Goal: Task Accomplishment & Management: Complete application form

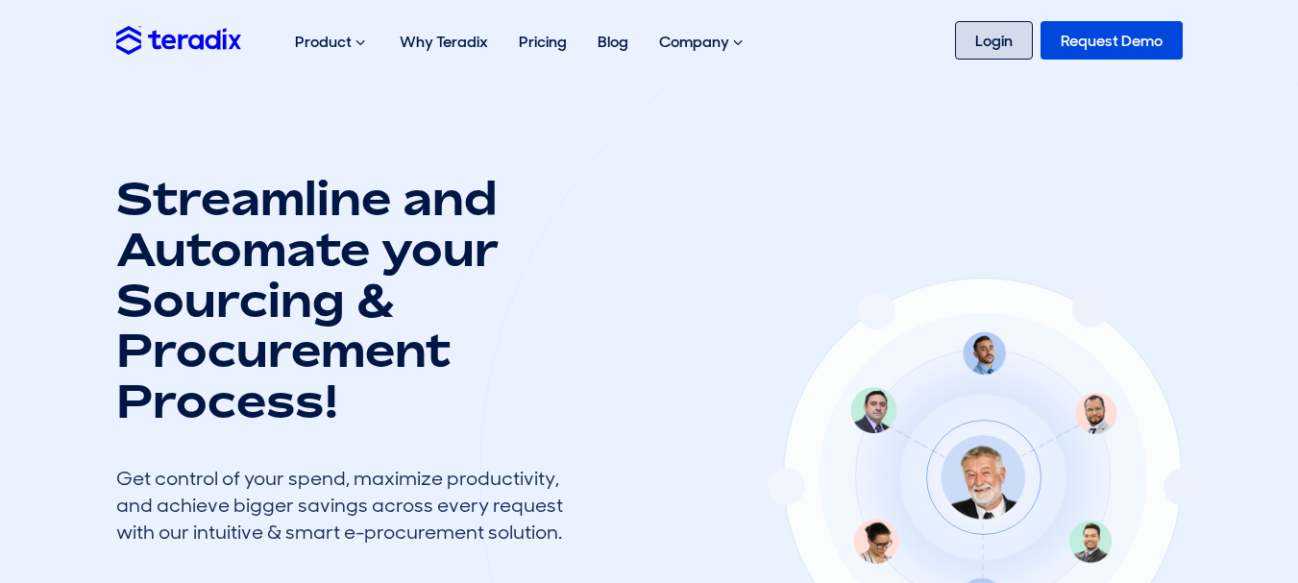
click at [978, 27] on link "Login" at bounding box center [994, 40] width 78 height 38
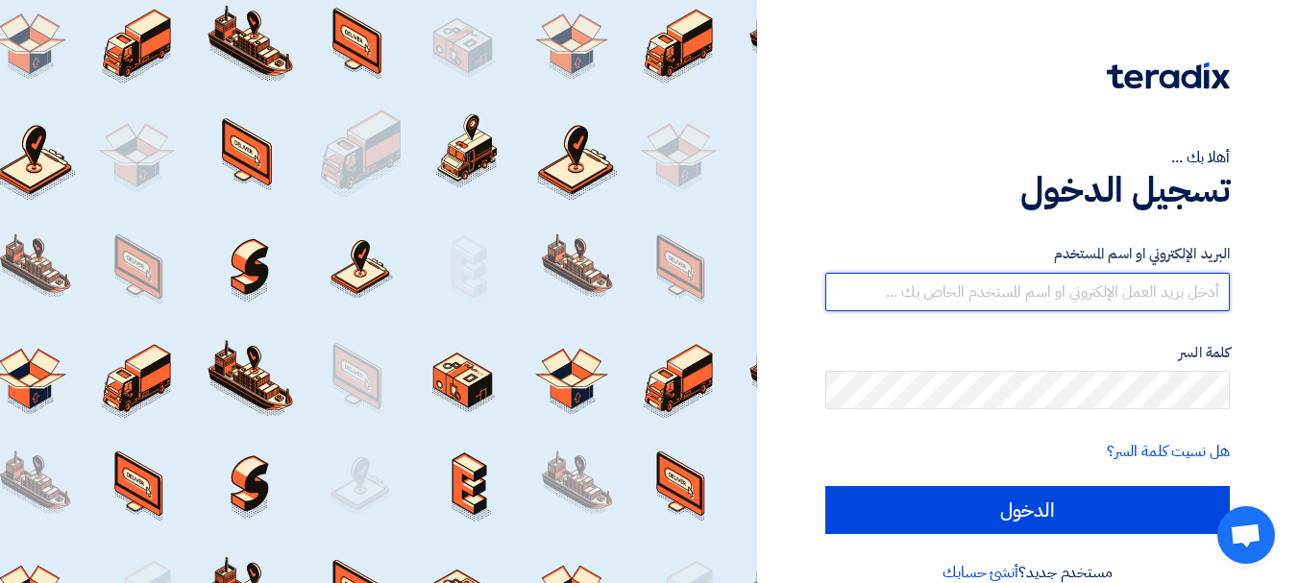
click at [1083, 306] on input "text" at bounding box center [1027, 292] width 405 height 38
paste input "thasan@sharkeyasugar.com"
type input "thasan@sharkeyasugar.com"
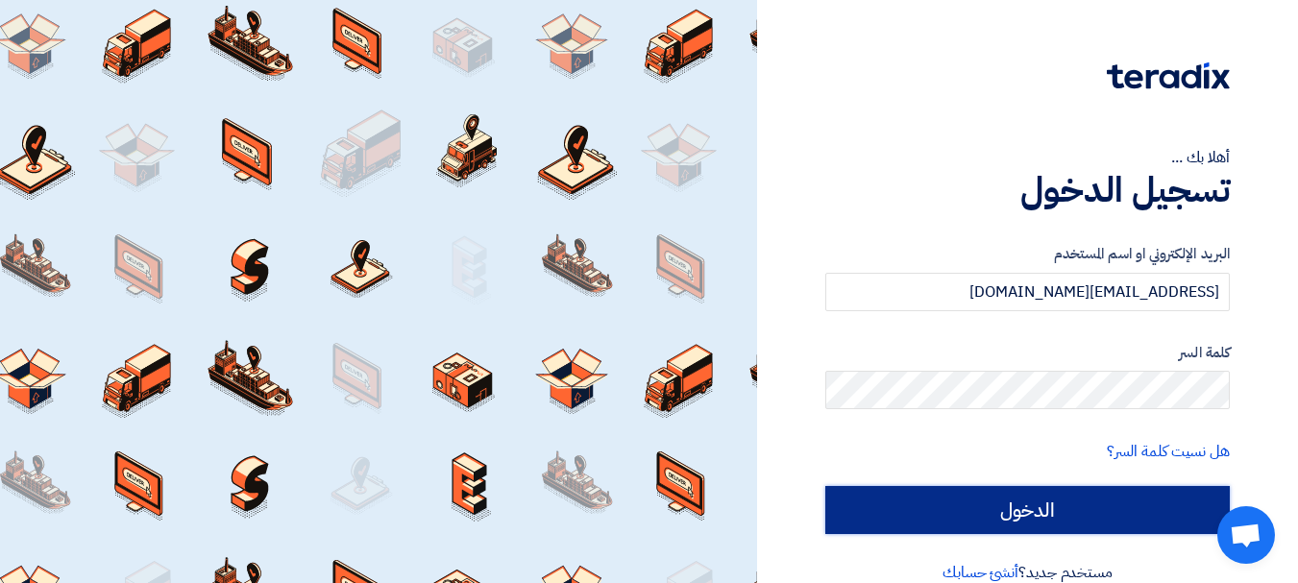
click at [1069, 505] on input "الدخول" at bounding box center [1027, 510] width 405 height 48
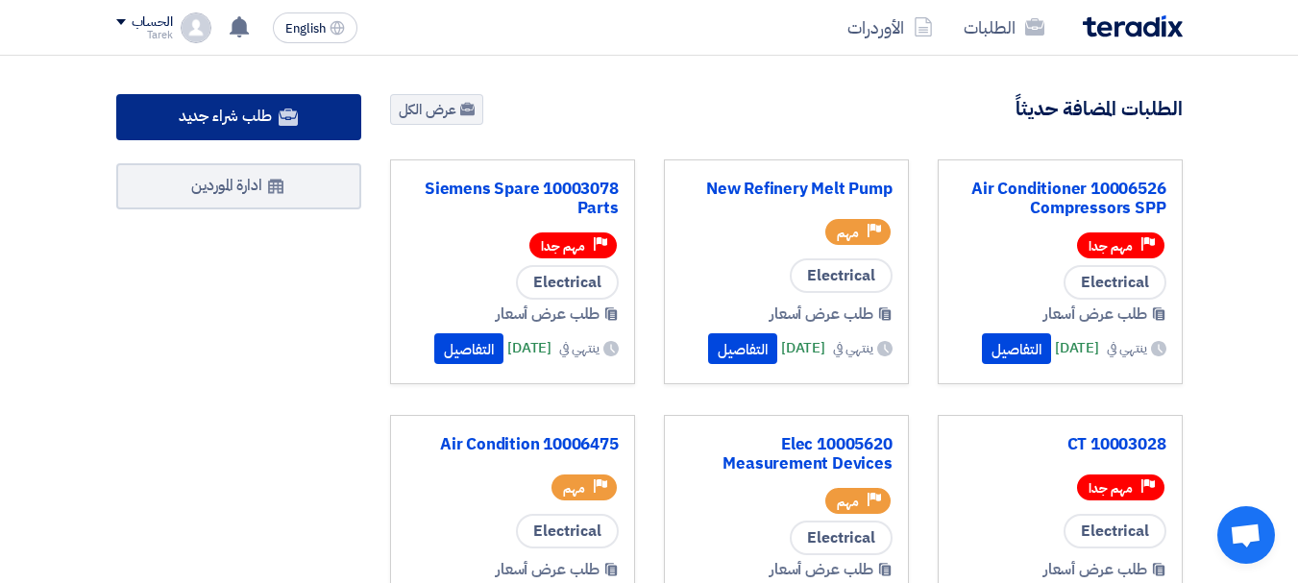
click at [286, 116] on use at bounding box center [288, 117] width 19 height 17
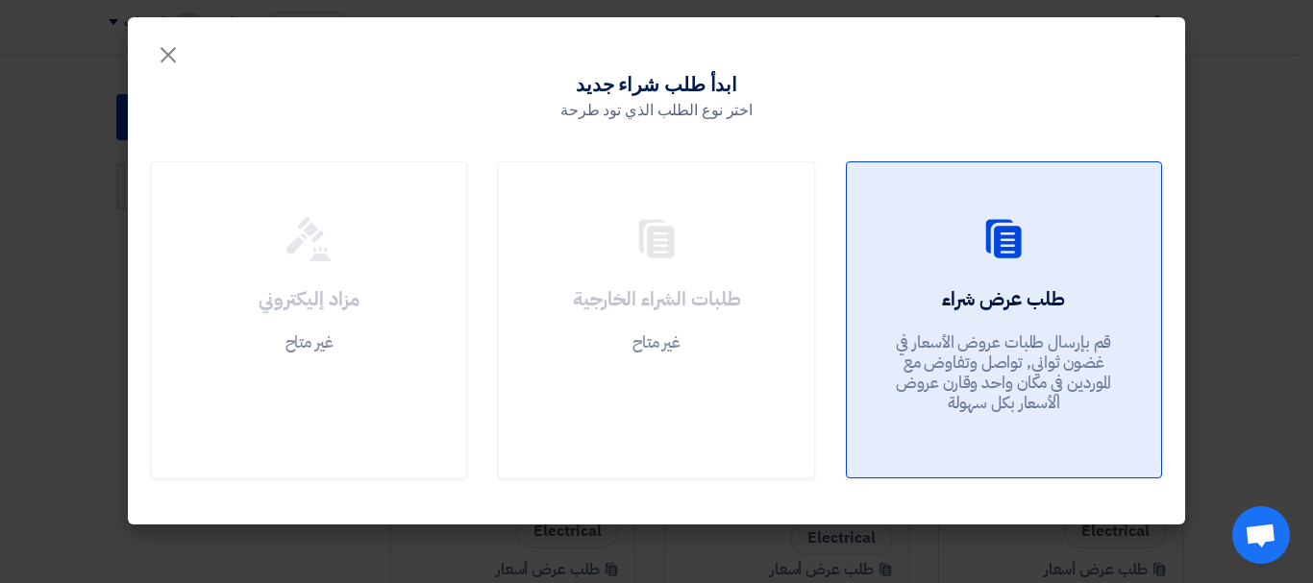
click at [1001, 249] on use at bounding box center [1004, 238] width 36 height 38
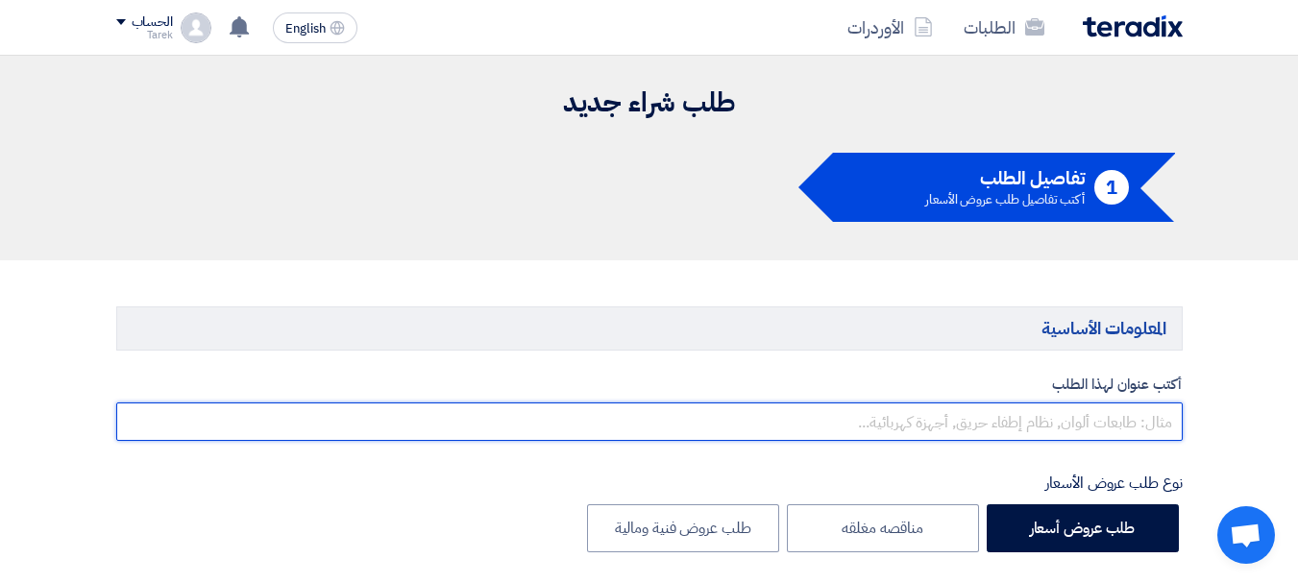
click at [1119, 430] on input "text" at bounding box center [649, 422] width 1067 height 38
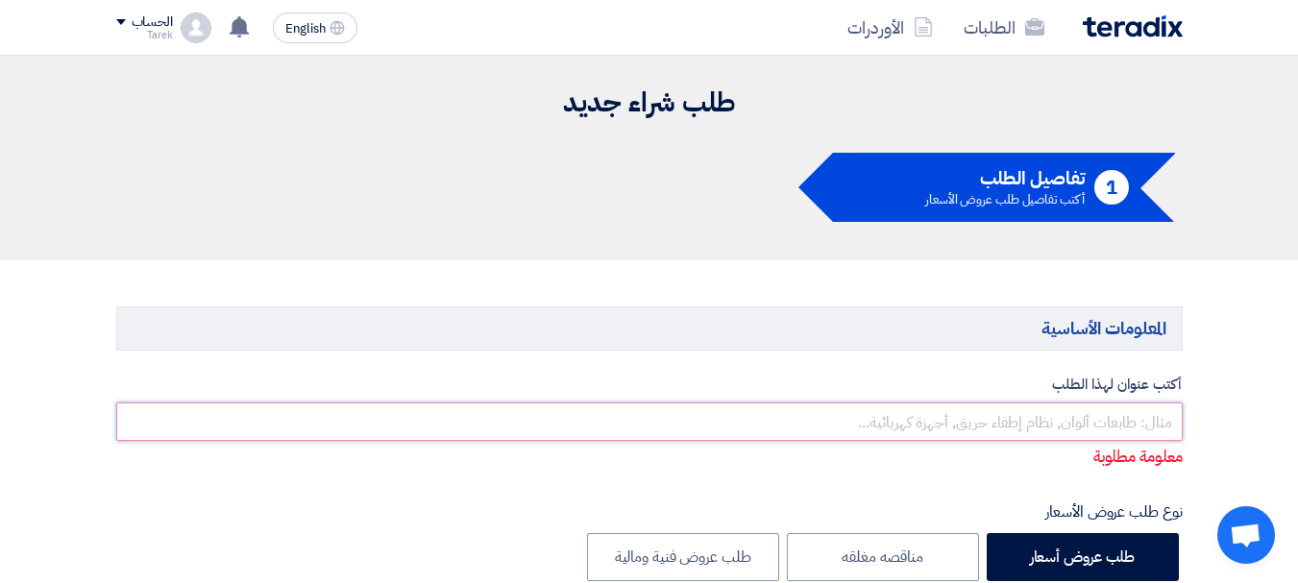
paste input "TRANSFORMER FANS BEARING"
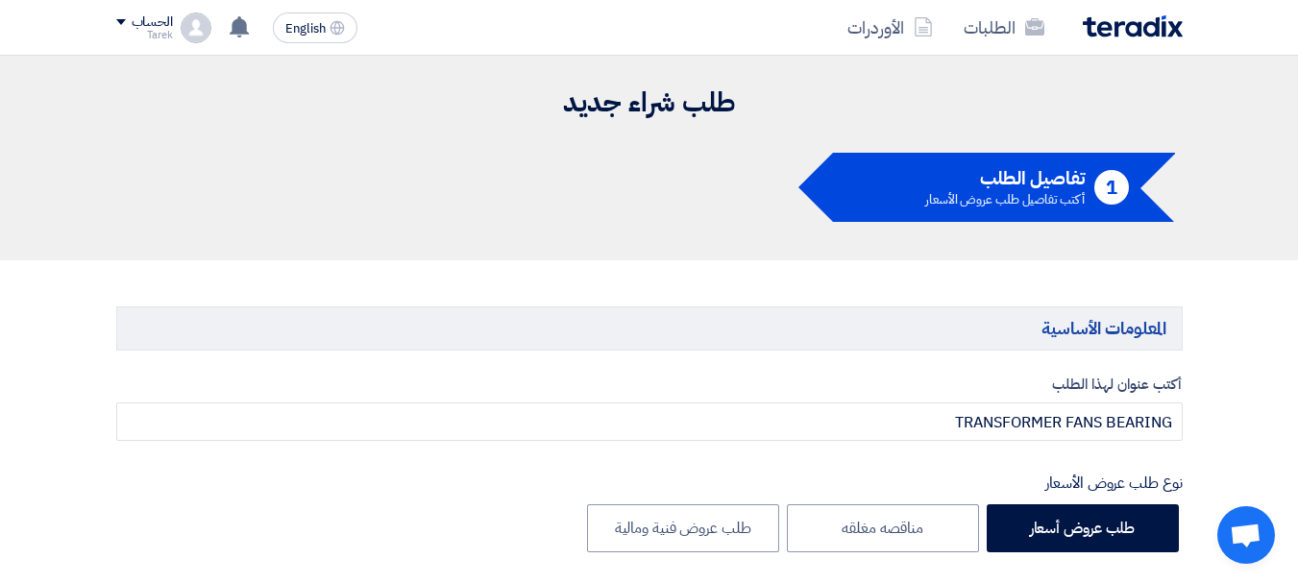
click at [363, 154] on ul "1 تفاصيل الطلب أكتب تفاصيل طلب عروض الأسعار" at bounding box center [649, 187] width 1067 height 69
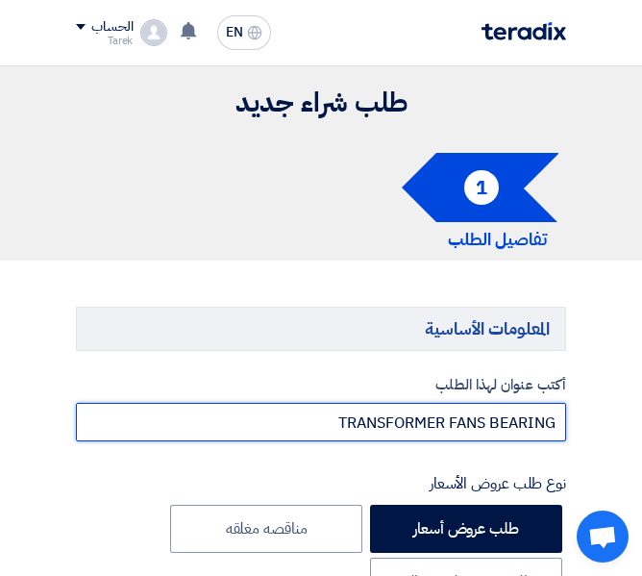
click at [269, 410] on input "TRANSFORMER FANS BEARING" at bounding box center [321, 422] width 490 height 38
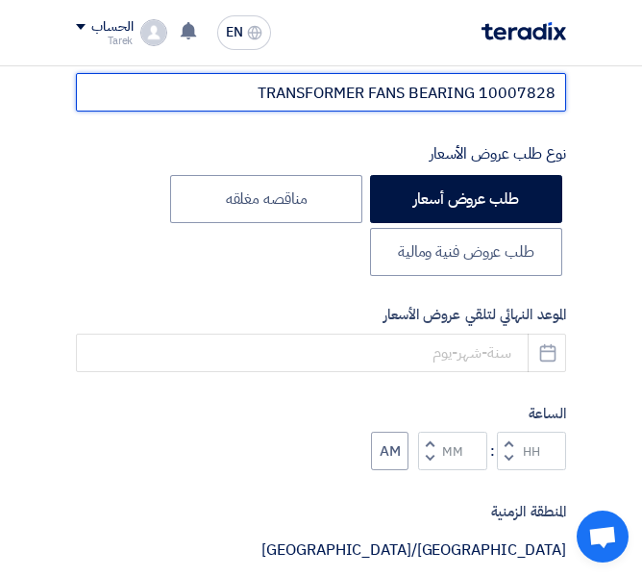
scroll to position [379, 0]
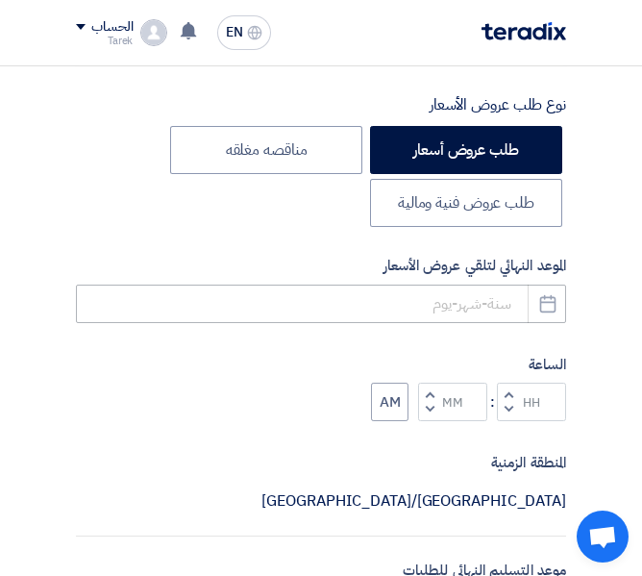
type input "TRANSFORMER FANS BEARING 10007828"
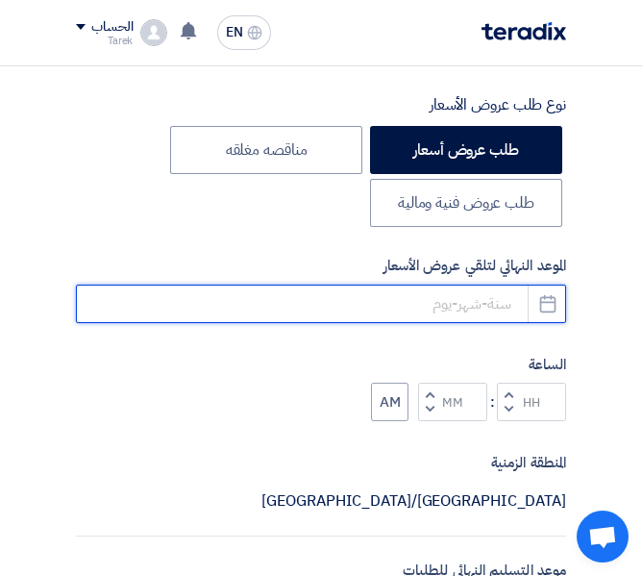
click at [476, 304] on input at bounding box center [321, 303] width 490 height 38
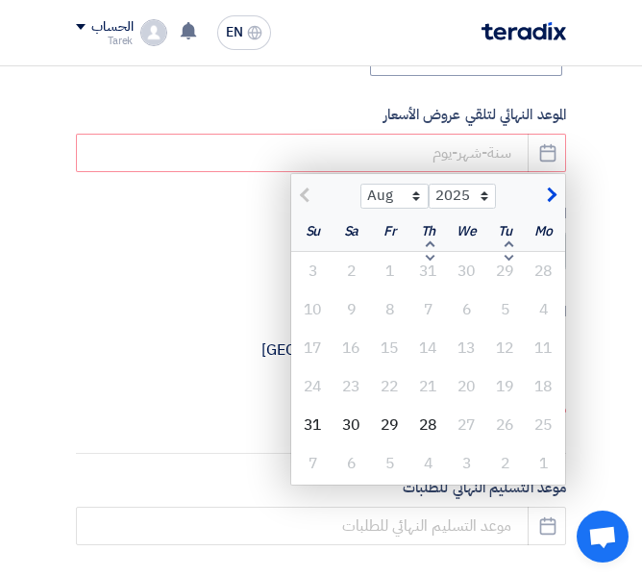
scroll to position [547, 0]
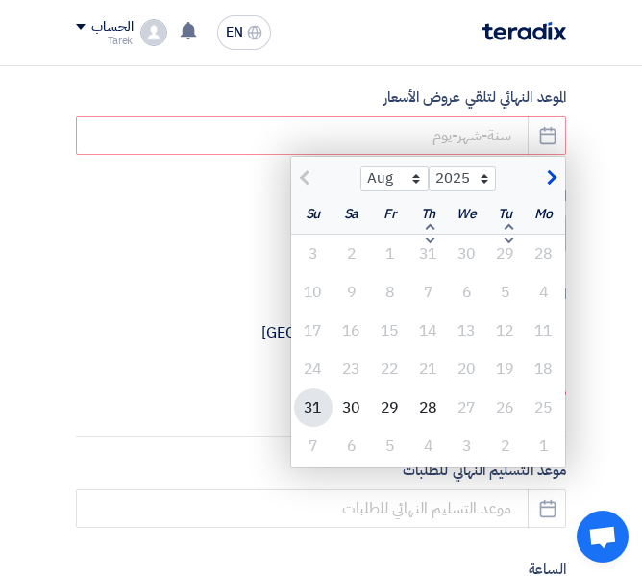
click at [307, 407] on div "31" at bounding box center [313, 407] width 38 height 38
type input "8/31/2025"
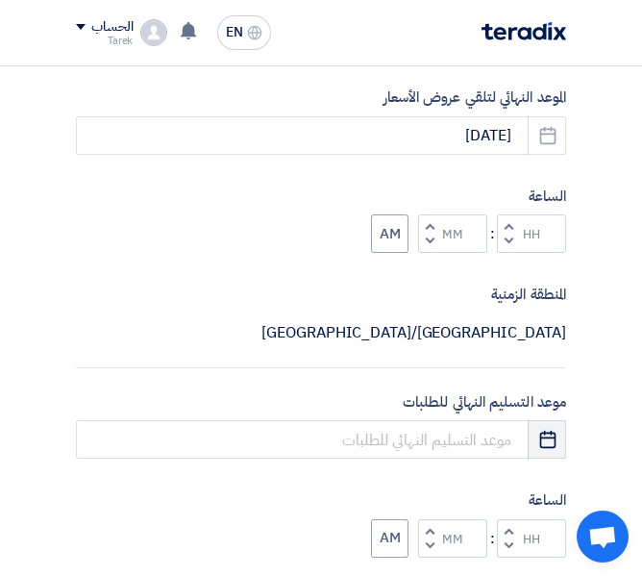
click at [550, 442] on icon "Pick a date" at bounding box center [547, 439] width 19 height 19
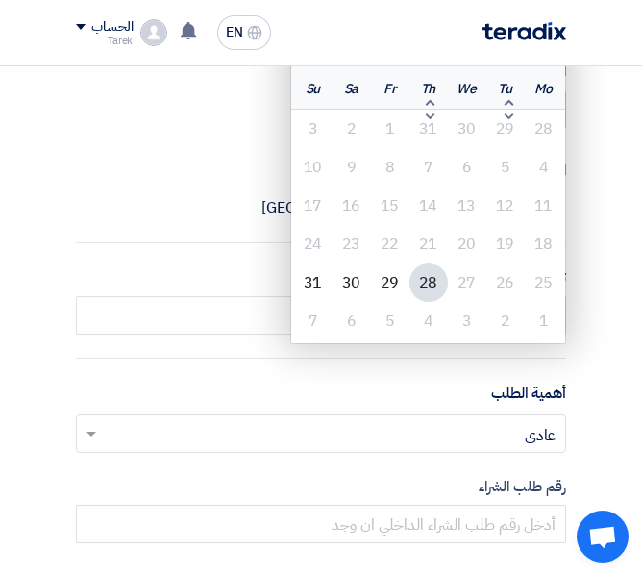
scroll to position [1041, 0]
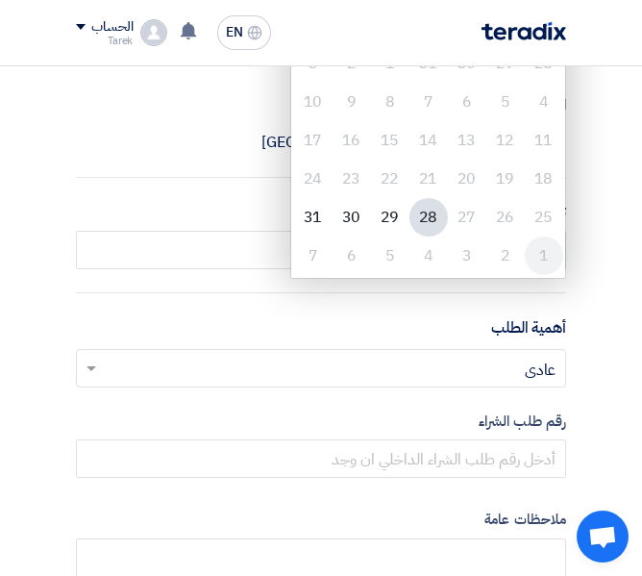
click at [544, 253] on div "1" at bounding box center [544, 255] width 38 height 38
click at [322, 215] on div "31" at bounding box center [313, 217] width 38 height 38
type input "8/31/2025"
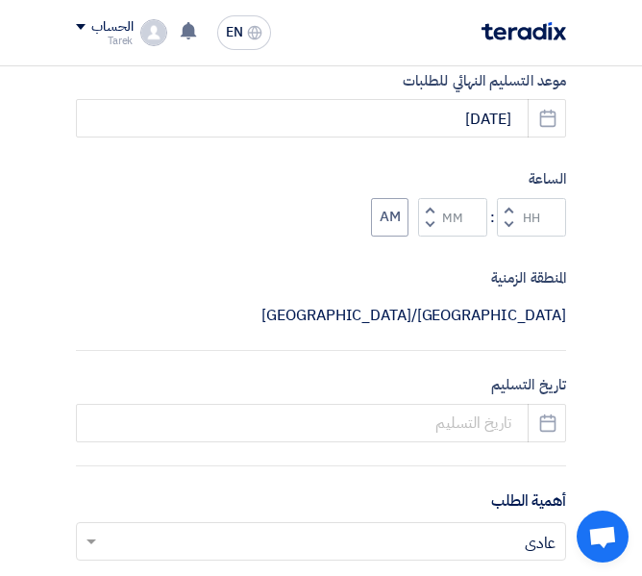
scroll to position [777, 0]
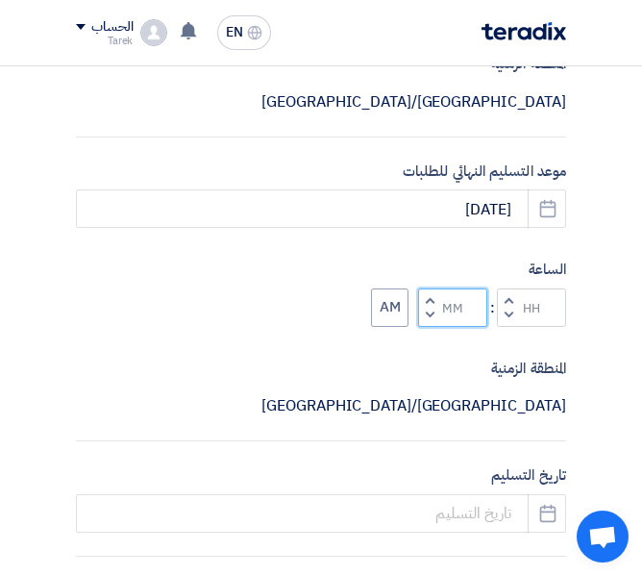
click at [449, 300] on input "Minutes" at bounding box center [452, 307] width 69 height 38
type input "00"
type input "12"
click at [539, 302] on input "12" at bounding box center [531, 307] width 69 height 38
click at [377, 309] on button "AM" at bounding box center [389, 307] width 37 height 38
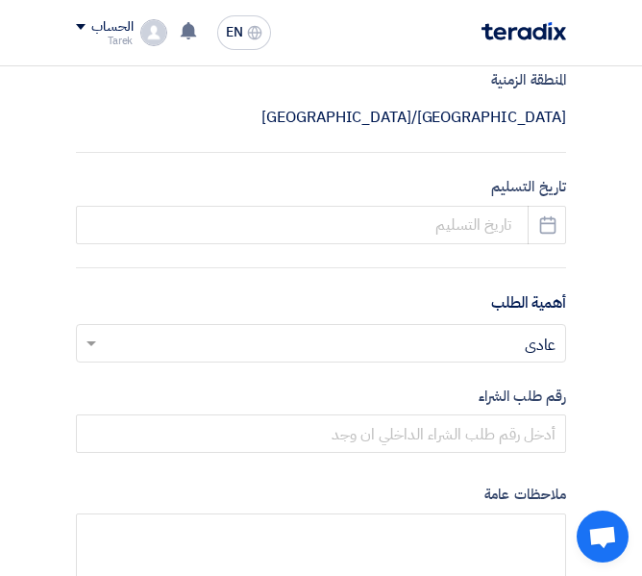
scroll to position [1073, 0]
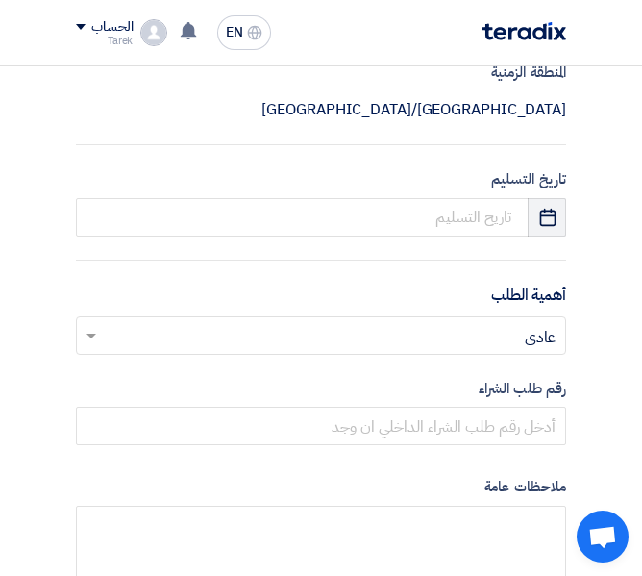
click at [551, 220] on icon "Pick a date" at bounding box center [547, 217] width 19 height 19
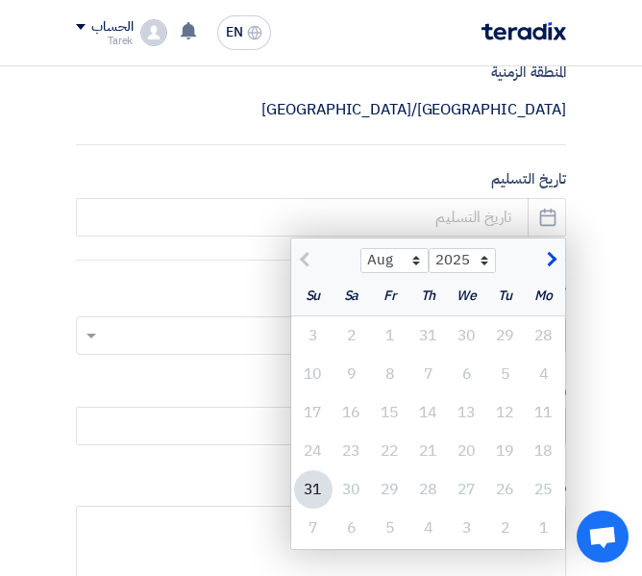
click at [304, 483] on div "31" at bounding box center [313, 489] width 38 height 38
type input "8/31/2025"
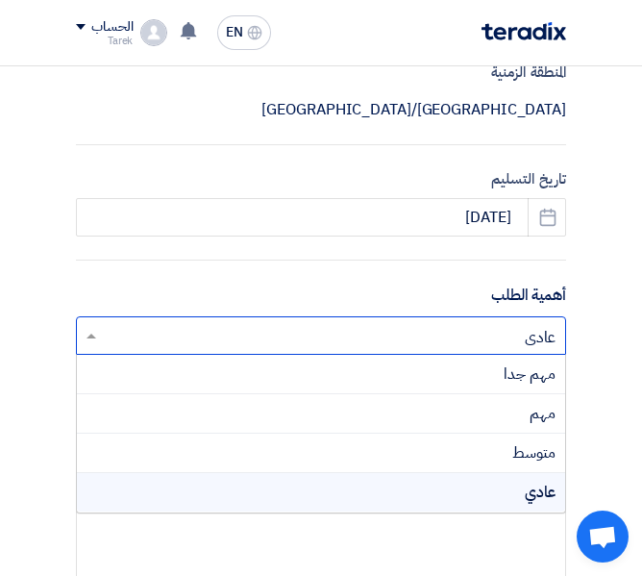
click at [536, 335] on input "text" at bounding box center [332, 337] width 452 height 32
click at [541, 381] on span "مهم جدا" at bounding box center [530, 373] width 52 height 23
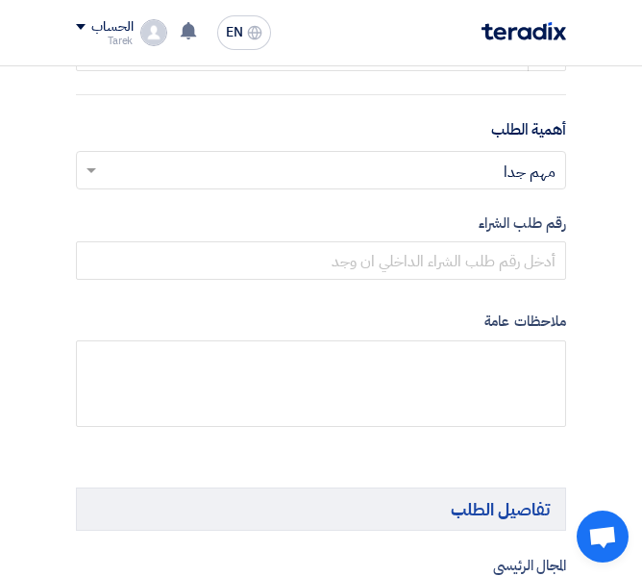
scroll to position [1296, 0]
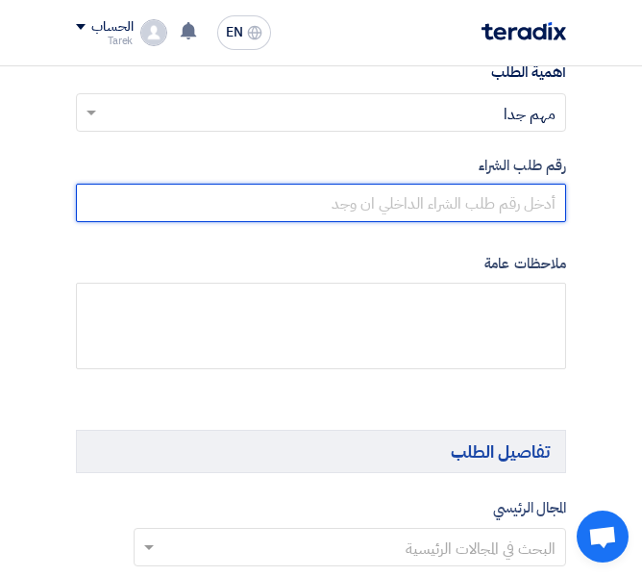
click at [474, 206] on input "text" at bounding box center [321, 203] width 490 height 38
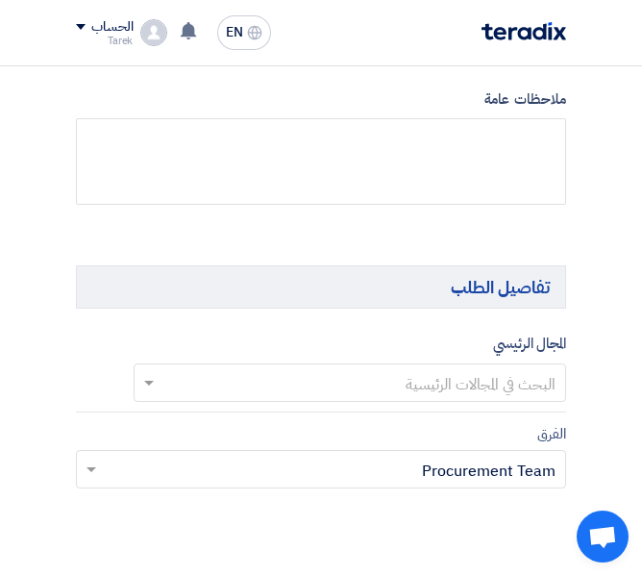
scroll to position [1527, 0]
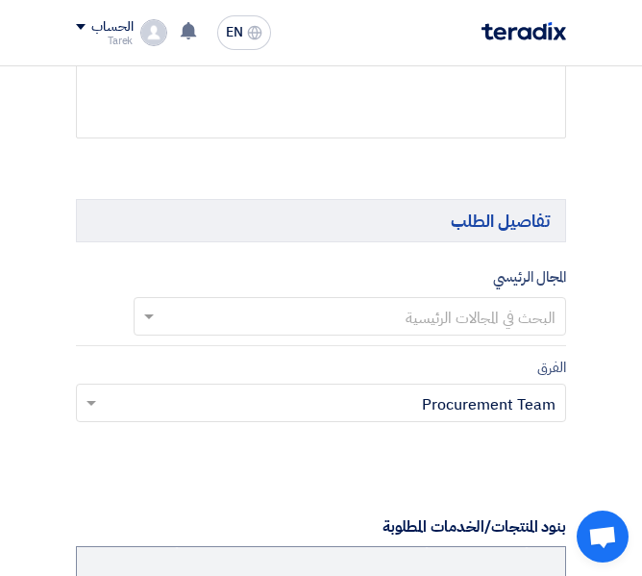
type input "10007828"
click at [382, 321] on input "text" at bounding box center [360, 319] width 394 height 32
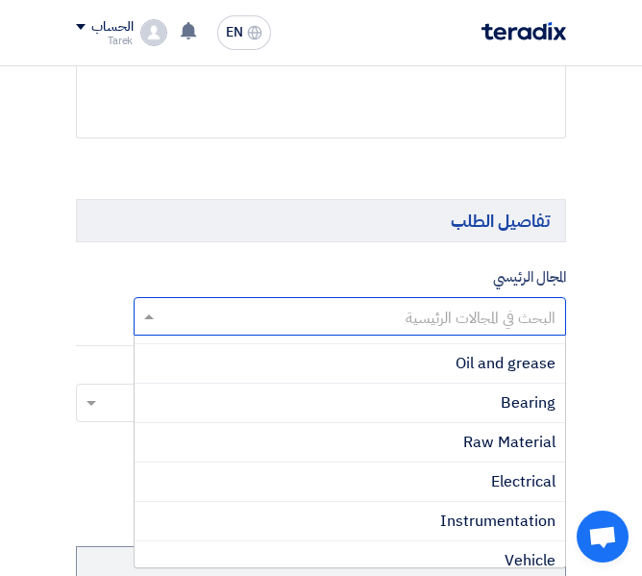
scroll to position [611, 0]
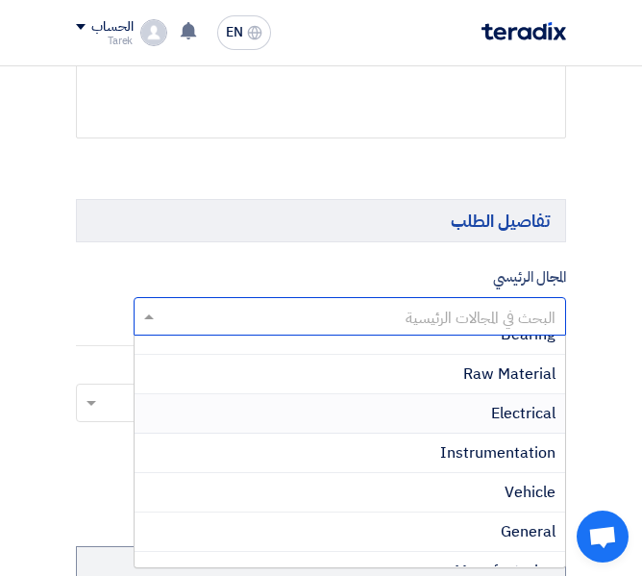
click at [453, 408] on div "Electrical" at bounding box center [350, 413] width 430 height 39
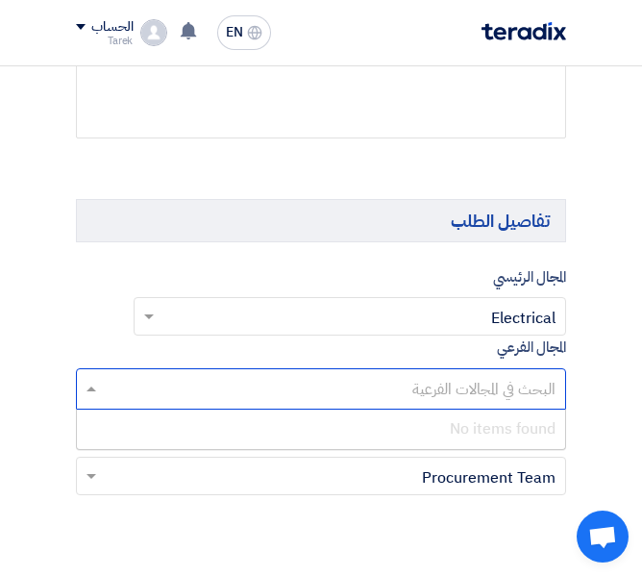
click at [374, 394] on input "text" at bounding box center [320, 391] width 471 height 32
click at [374, 393] on input "text" at bounding box center [320, 391] width 471 height 32
click at [252, 356] on div "المجال الفرعي البحث في المجالات الفرعية No items found" at bounding box center [321, 372] width 490 height 74
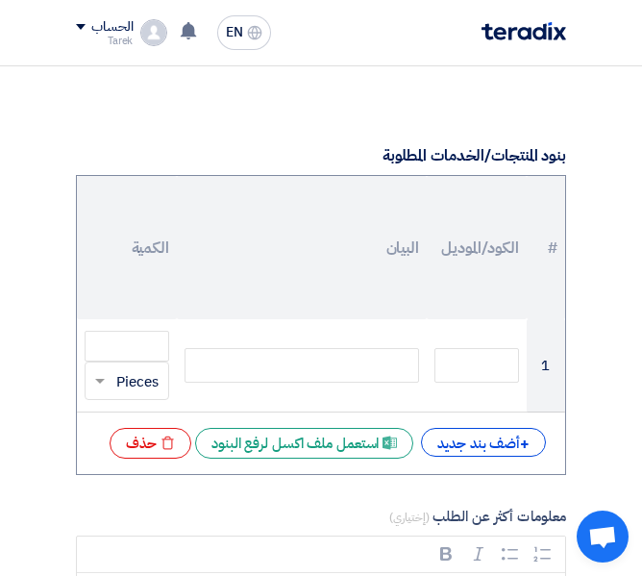
scroll to position [2038, 0]
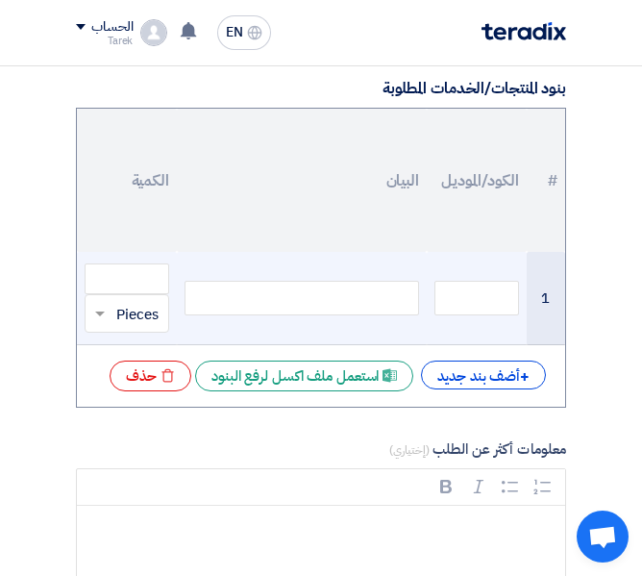
click at [224, 307] on div at bounding box center [301, 298] width 234 height 35
paste div
click at [468, 305] on input "text" at bounding box center [476, 298] width 85 height 35
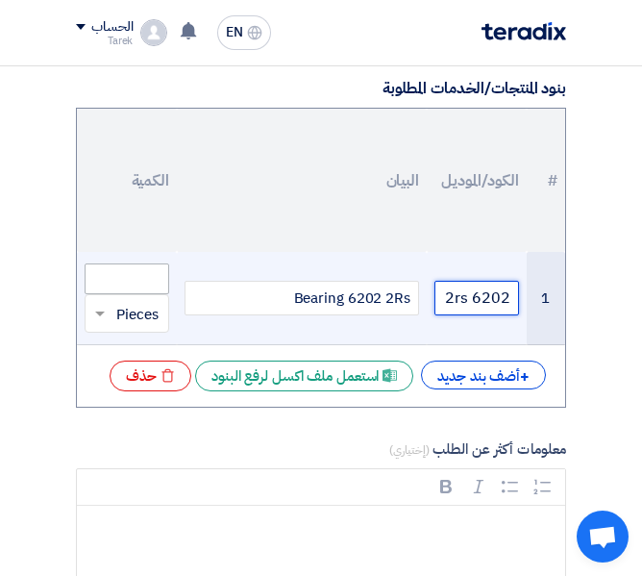
type input "6202 2rs"
click at [131, 288] on input "number" at bounding box center [127, 278] width 85 height 31
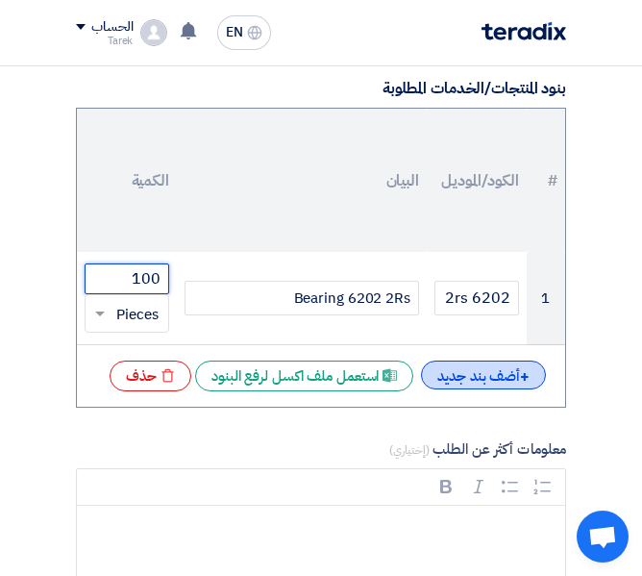
type input "100"
click at [477, 365] on div "+ أضف بند جديد" at bounding box center [483, 374] width 125 height 29
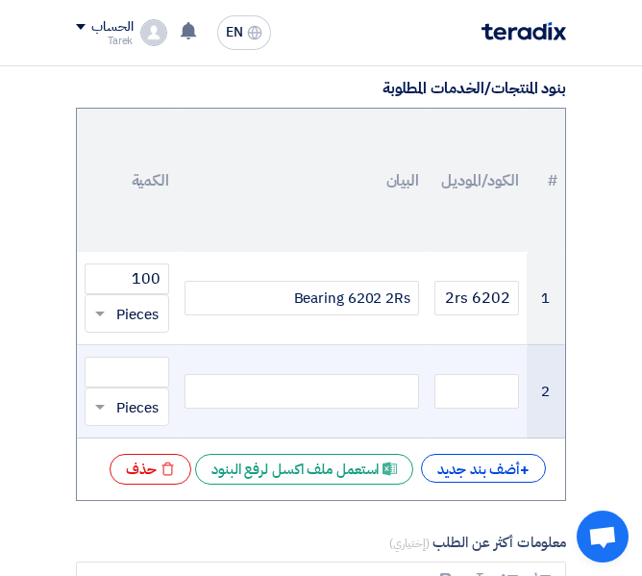
click at [300, 391] on div at bounding box center [301, 391] width 234 height 35
paste div
click at [476, 383] on input "text" at bounding box center [476, 391] width 85 height 35
type input "608-2rs"
click at [128, 375] on input "number" at bounding box center [127, 371] width 85 height 31
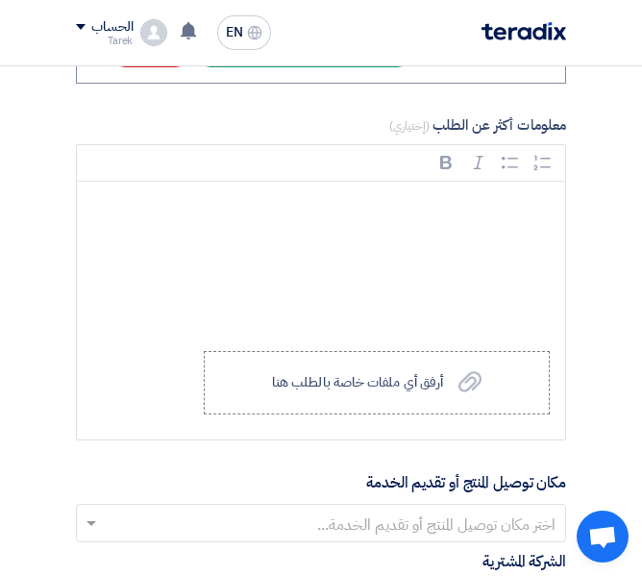
scroll to position [2490, 0]
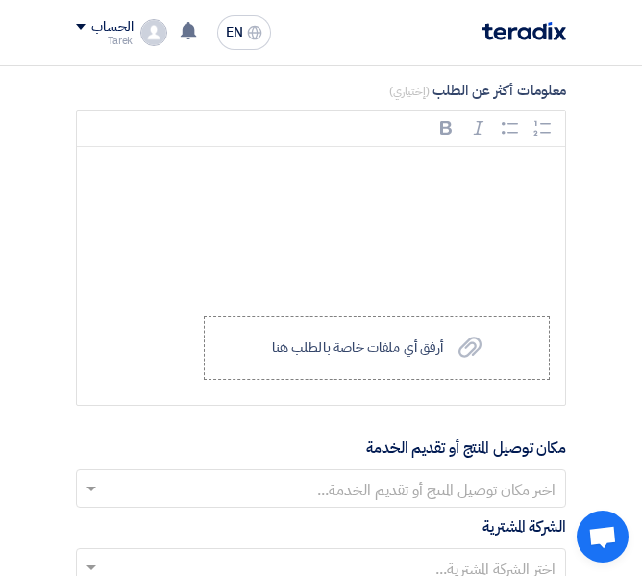
type input "100"
click at [380, 356] on div "أرفق أي ملفات خاصة بالطلب هنا" at bounding box center [357, 347] width 171 height 15
click at [0, 0] on input "Upload a file أرفق أي ملفات خاصة بالطلب هنا" at bounding box center [0, 0] width 0 height 0
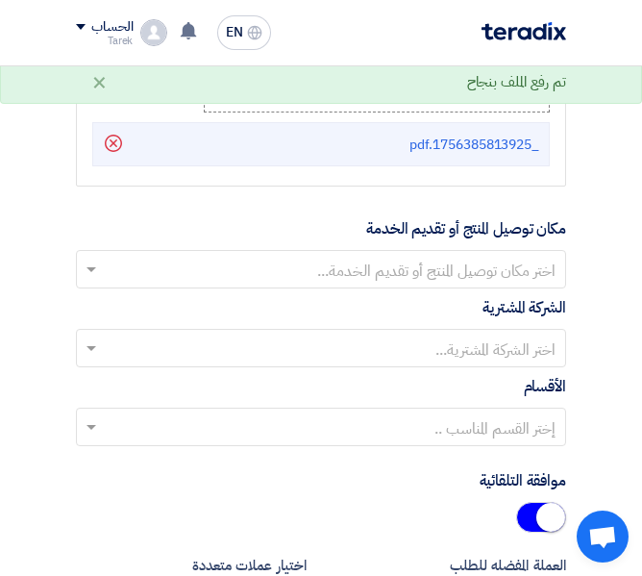
scroll to position [2791, 0]
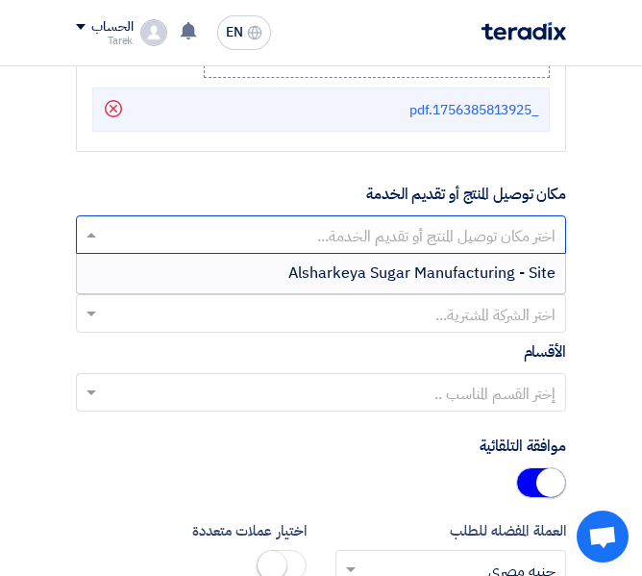
click at [313, 235] on input "text" at bounding box center [332, 237] width 452 height 32
click at [332, 284] on span "Alsharkeya Sugar Manufacturing - Site" at bounding box center [421, 272] width 267 height 23
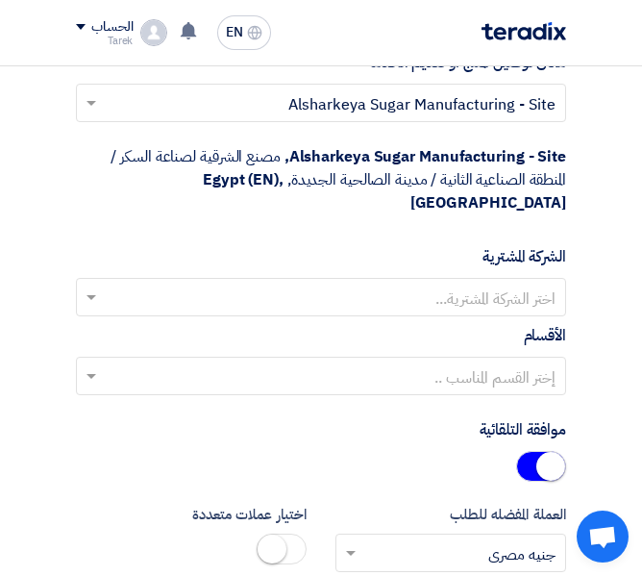
scroll to position [2932, 0]
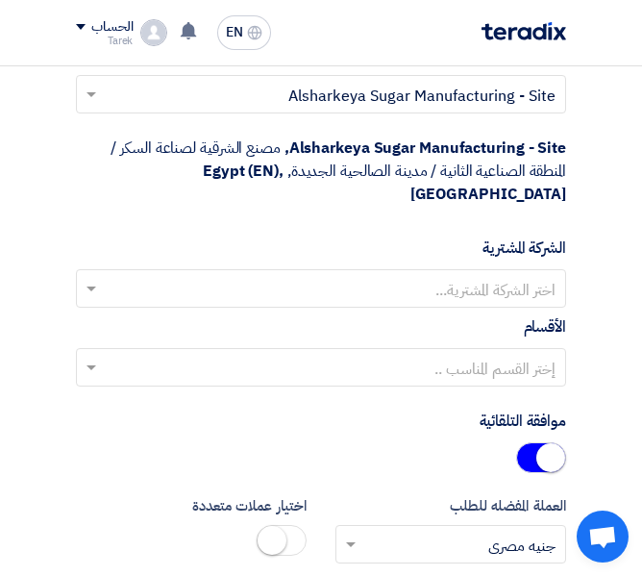
click at [504, 278] on input "text" at bounding box center [332, 291] width 452 height 32
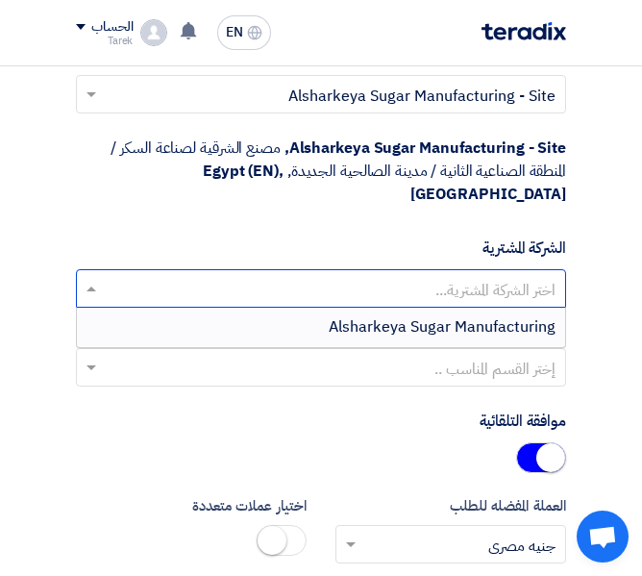
click at [479, 315] on span "Alsharkeya Sugar Manufacturing" at bounding box center [442, 326] width 227 height 23
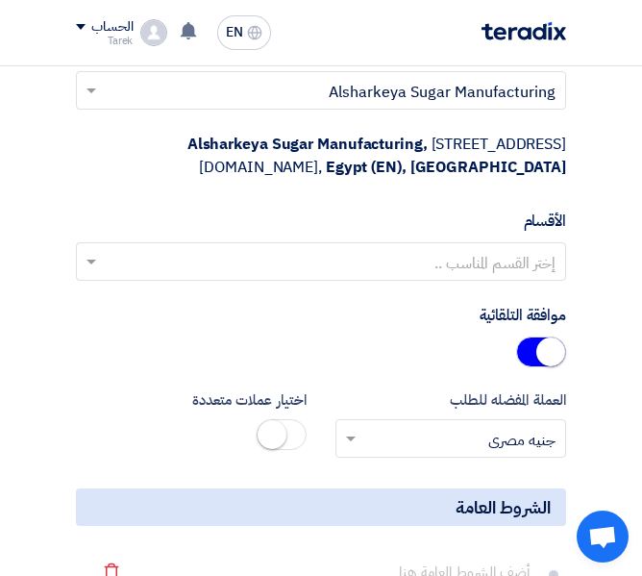
scroll to position [3193, 0]
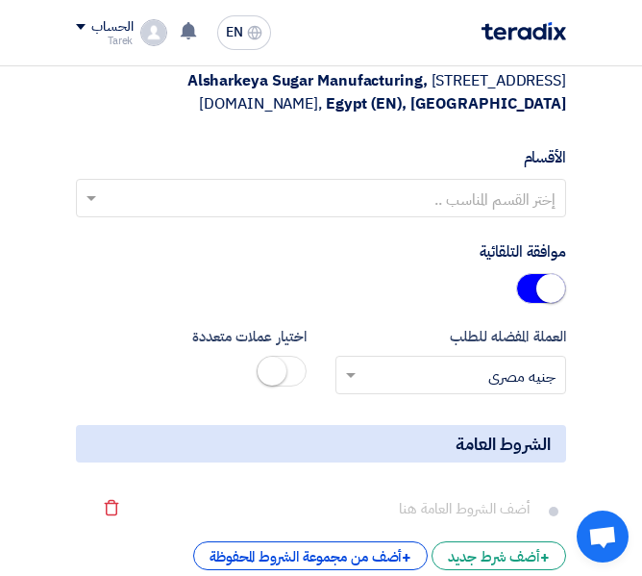
click at [499, 216] on input "text" at bounding box center [332, 200] width 452 height 32
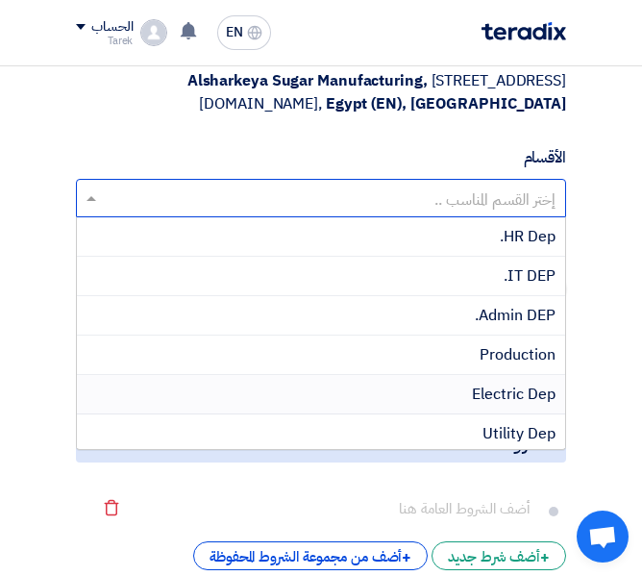
click at [477, 406] on span "Electric Dep" at bounding box center [514, 393] width 84 height 23
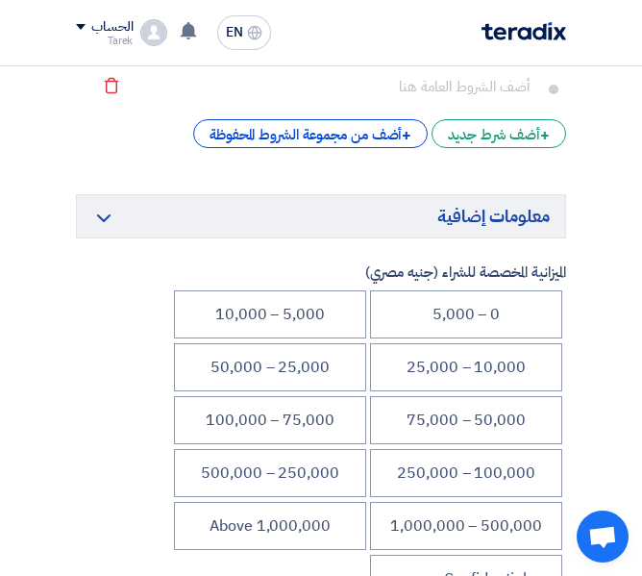
scroll to position [3705, 0]
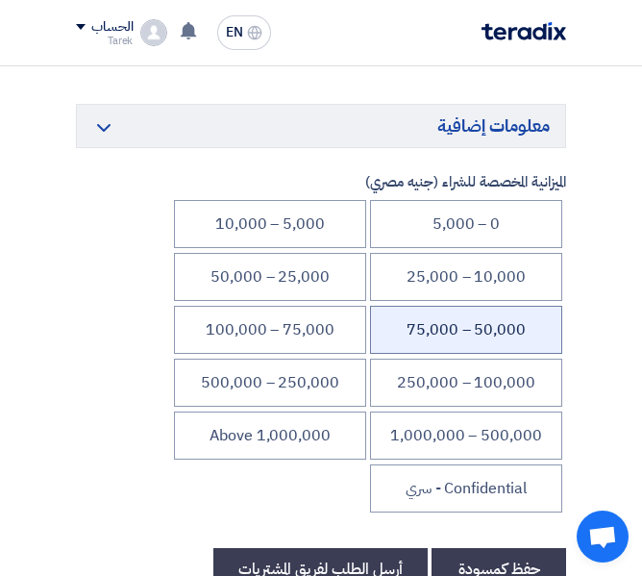
click at [429, 352] on li "50,000 – 75,000" at bounding box center [466, 330] width 192 height 48
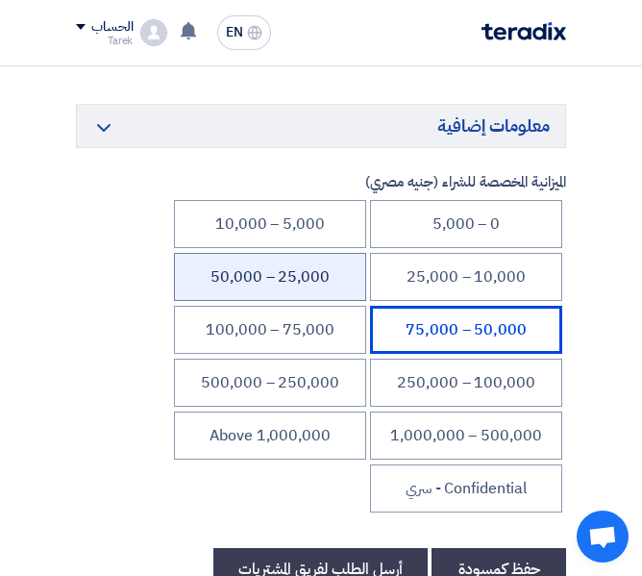
click at [235, 287] on li "25,000 – 50,000" at bounding box center [270, 277] width 192 height 48
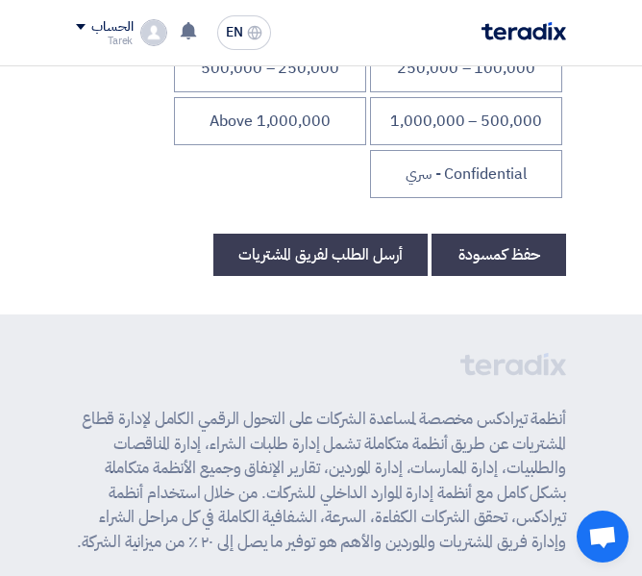
scroll to position [4028, 0]
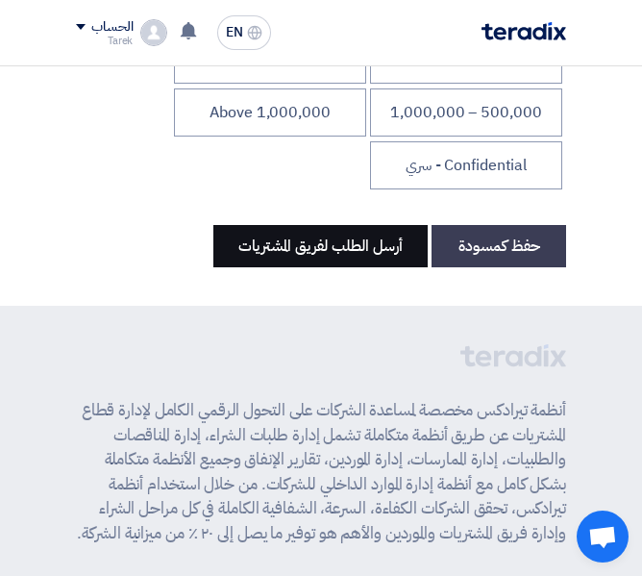
click at [356, 267] on button "أرسل الطلب لفريق المشتريات" at bounding box center [320, 246] width 214 height 42
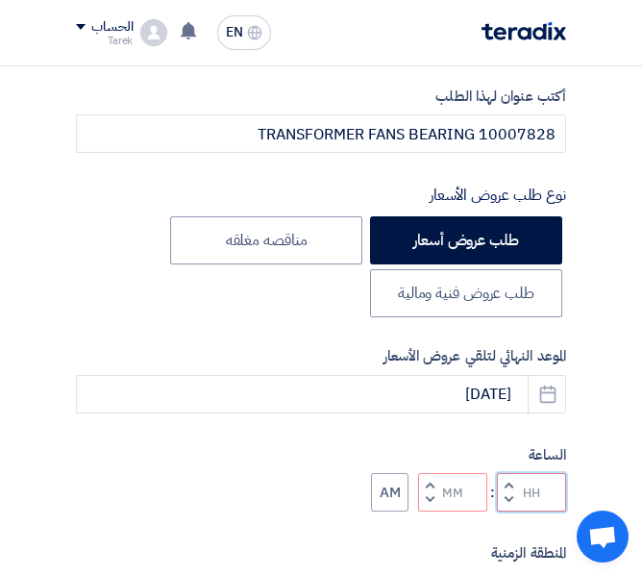
click at [527, 494] on input "Hours" at bounding box center [531, 492] width 69 height 38
type input "12"
click at [466, 496] on input "Minutes" at bounding box center [452, 492] width 69 height 38
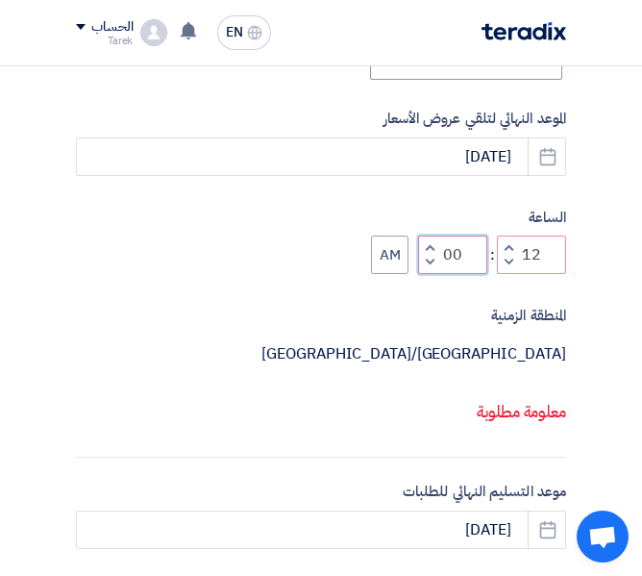
scroll to position [599, 0]
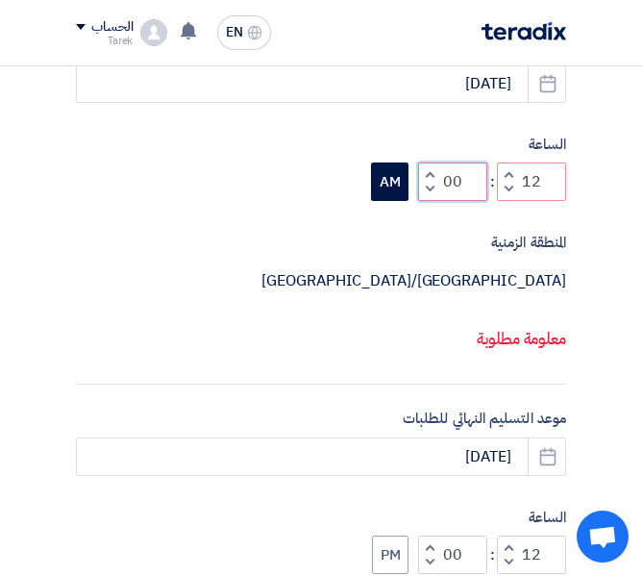
type input "00"
click at [395, 188] on button "AM" at bounding box center [389, 181] width 37 height 38
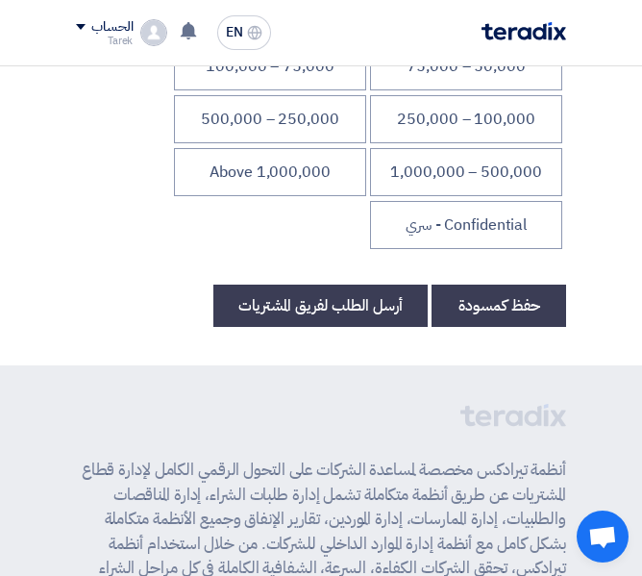
scroll to position [4058, 0]
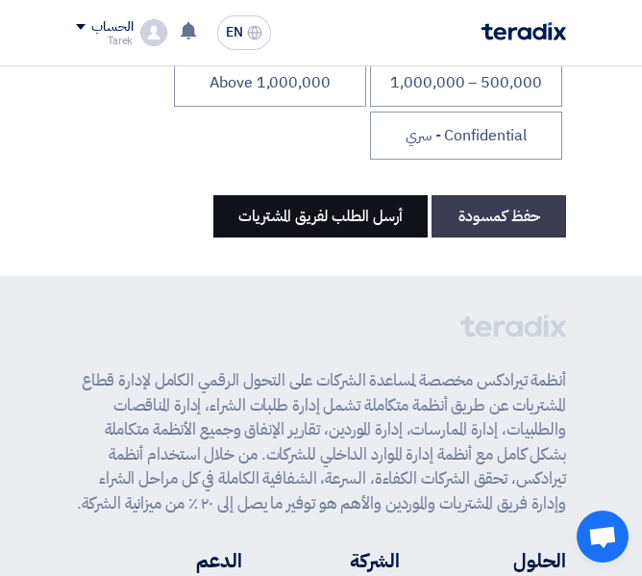
click at [297, 219] on button "أرسل الطلب لفريق المشتريات" at bounding box center [320, 216] width 214 height 42
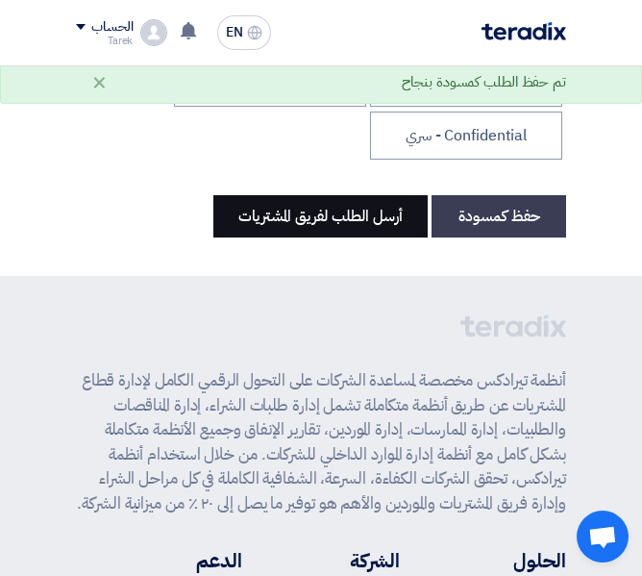
click at [303, 237] on button "أرسل الطلب لفريق المشتريات" at bounding box center [320, 216] width 214 height 42
